Goal: Navigation & Orientation: Find specific page/section

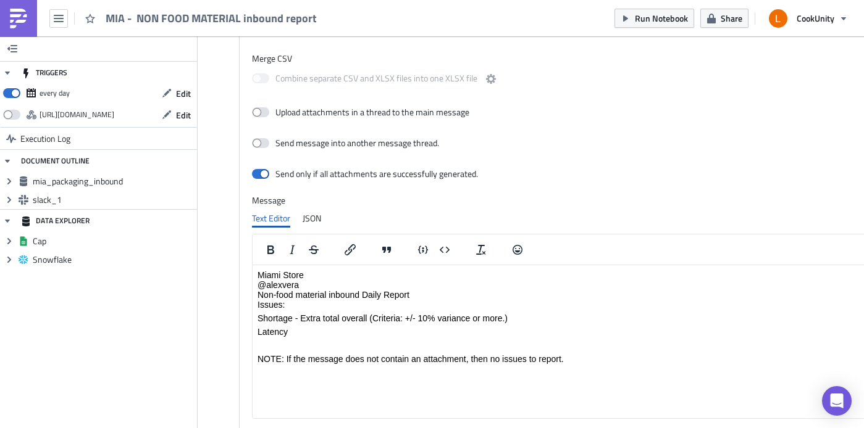
scroll to position [228, 0]
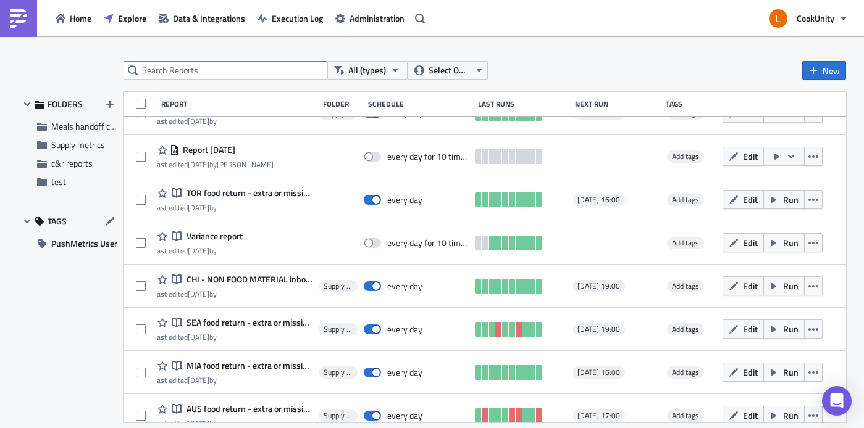
scroll to position [1327, 0]
